Goal: Information Seeking & Learning: Learn about a topic

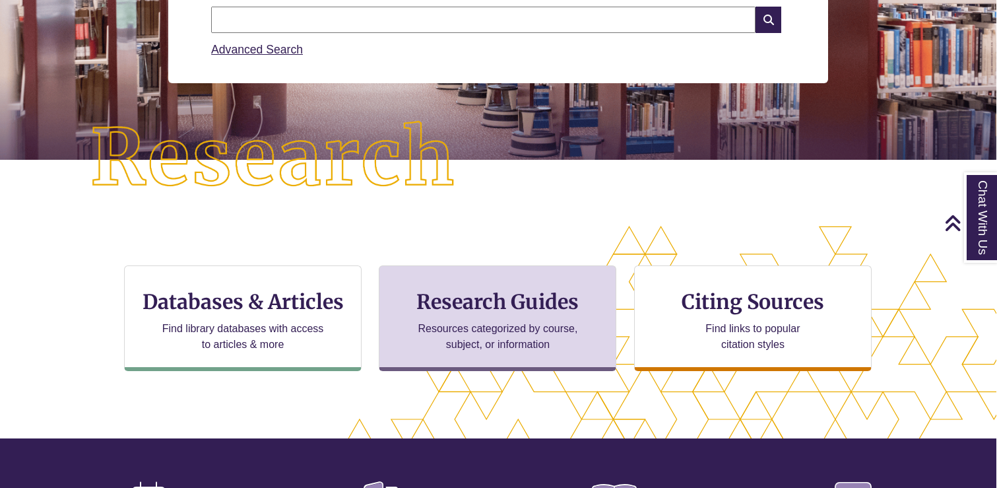
scroll to position [226, 1]
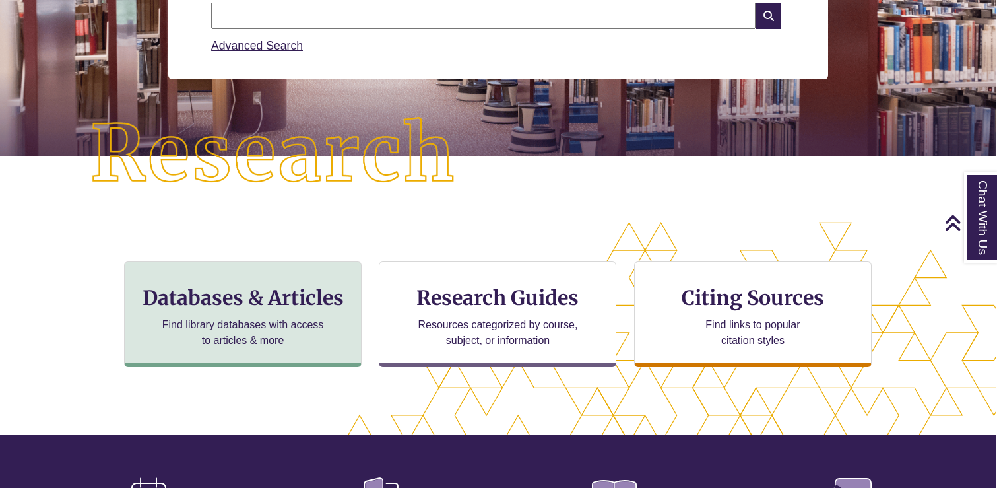
click at [193, 296] on h3 "Databases & Articles" at bounding box center [242, 297] width 215 height 25
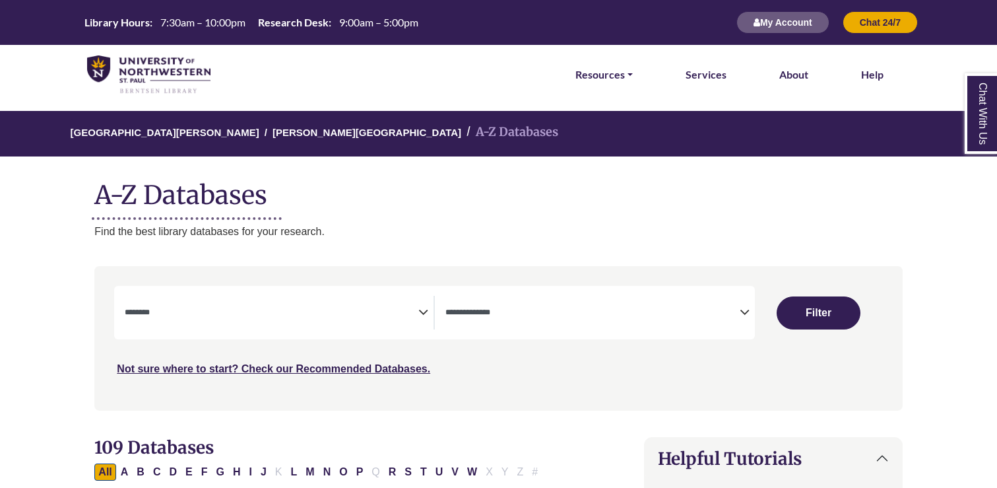
select select "Database Subject Filter"
select select "Database Types Filter"
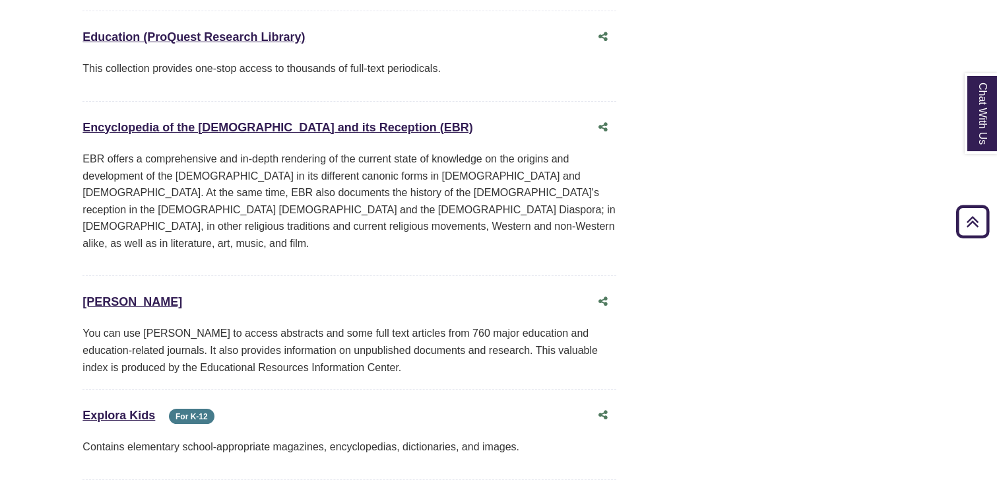
scroll to position [4386, 11]
click at [143, 408] on link "Explora Kids This link opens in a new window" at bounding box center [119, 414] width 73 height 13
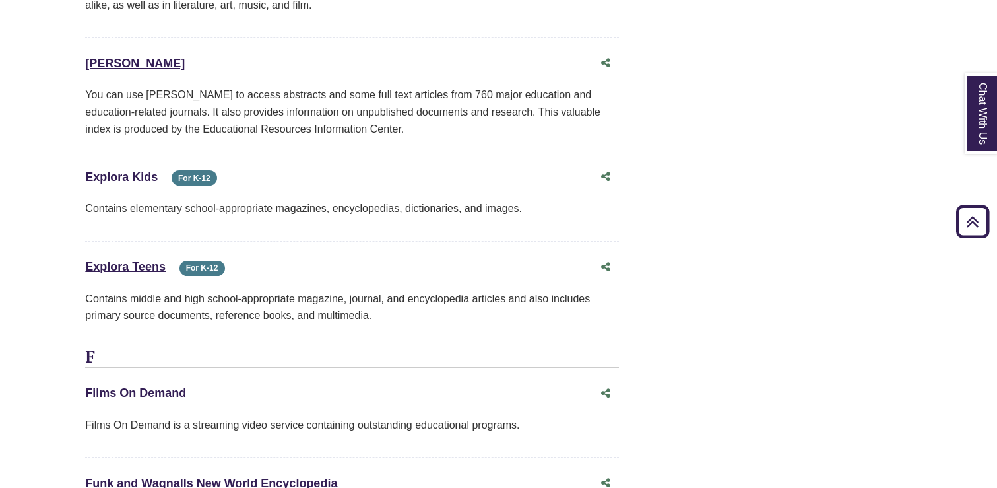
scroll to position [4630, 9]
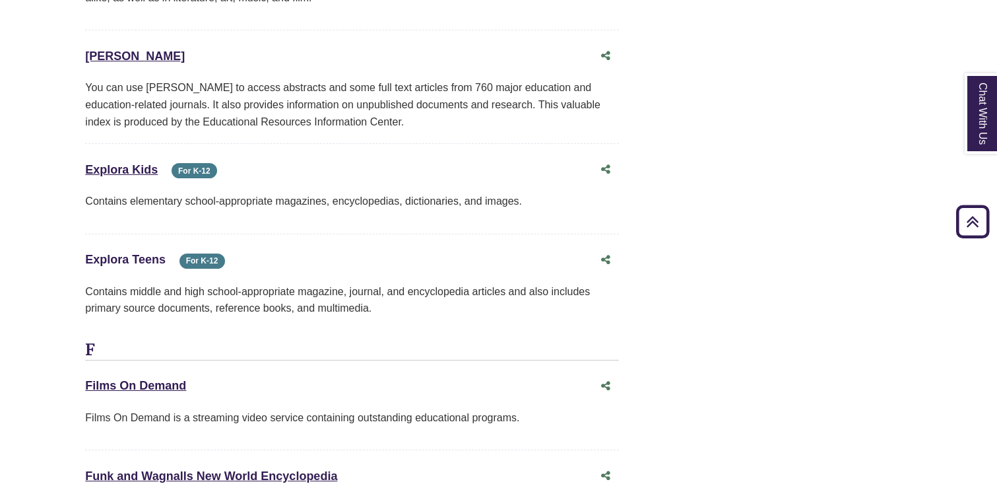
click at [154, 253] on link "Explora Teens This link opens in a new window" at bounding box center [125, 259] width 81 height 13
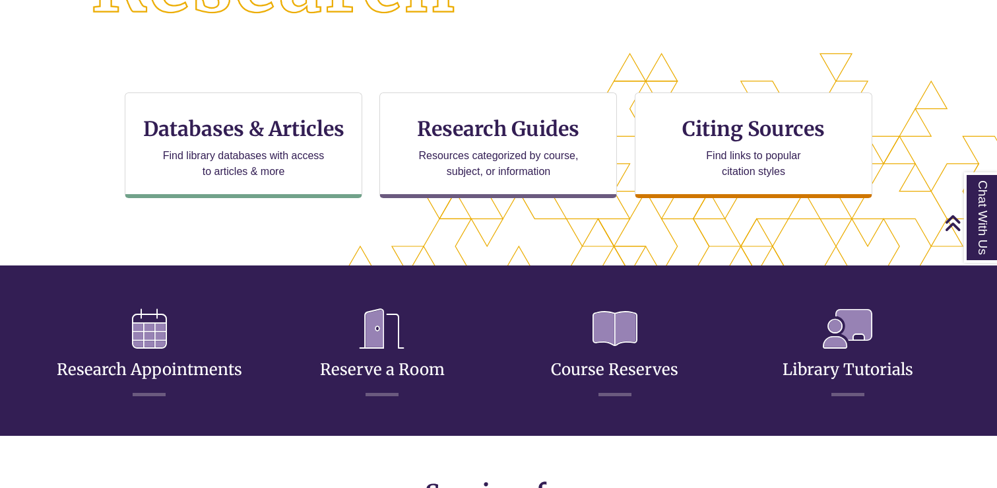
scroll to position [396, 0]
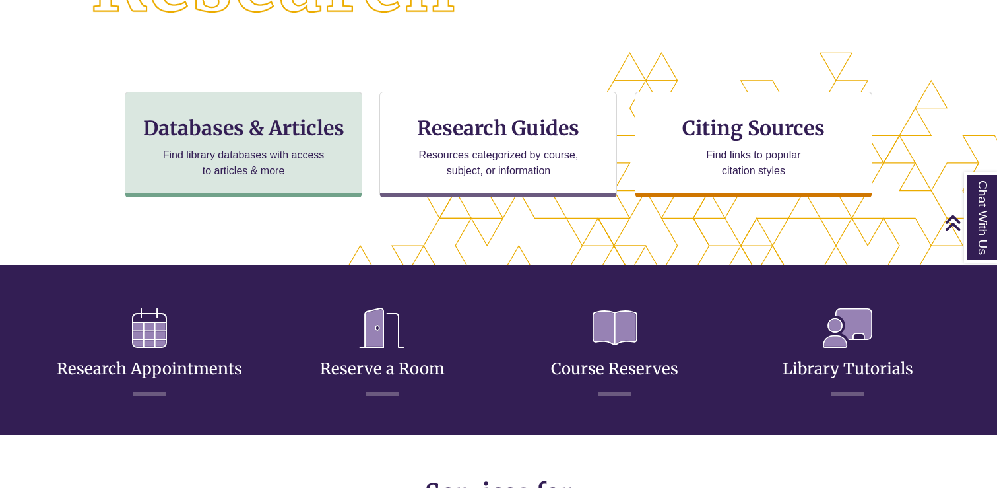
click at [273, 147] on p "Find library databases with access to articles & more" at bounding box center [244, 163] width 172 height 32
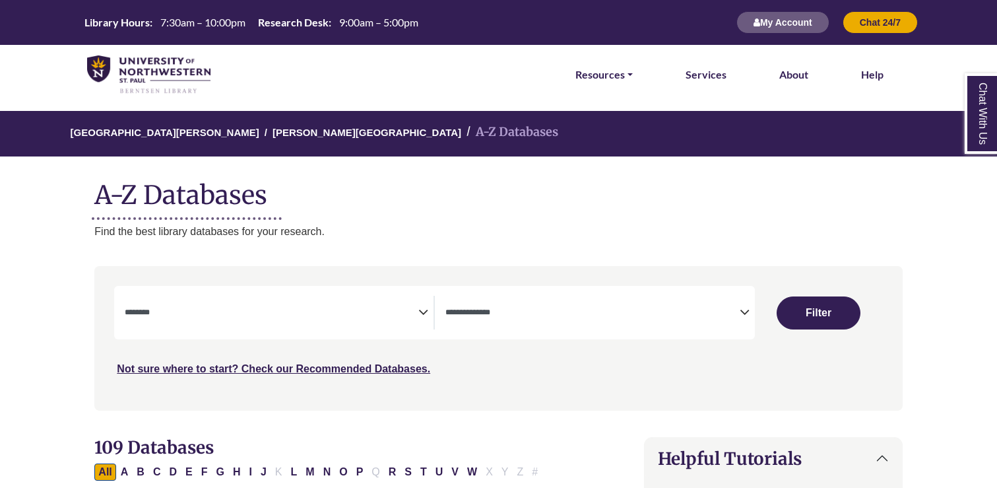
select select "Database Subject Filter"
select select "Database Types Filter"
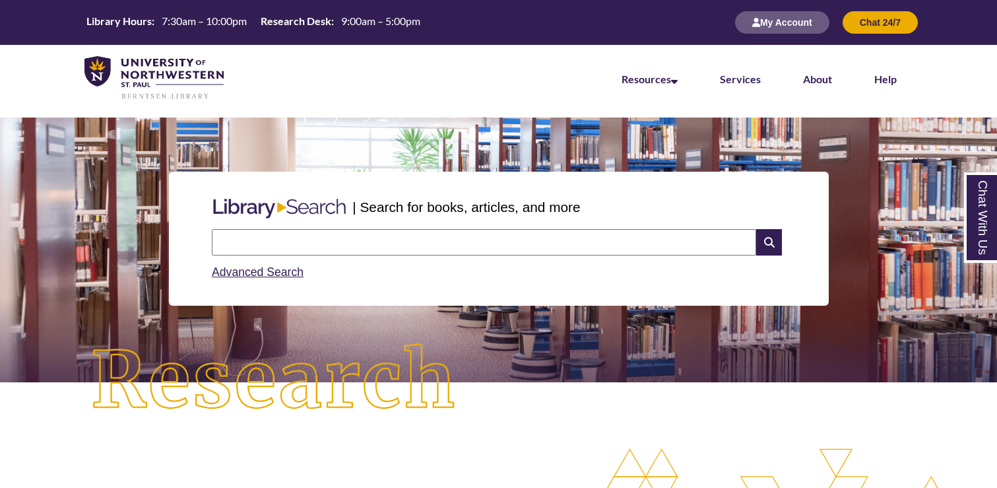
click at [460, 244] on input "text" at bounding box center [484, 242] width 544 height 26
type input "********"
click at [769, 240] on icon at bounding box center [768, 242] width 25 height 26
